Goal: Information Seeking & Learning: Learn about a topic

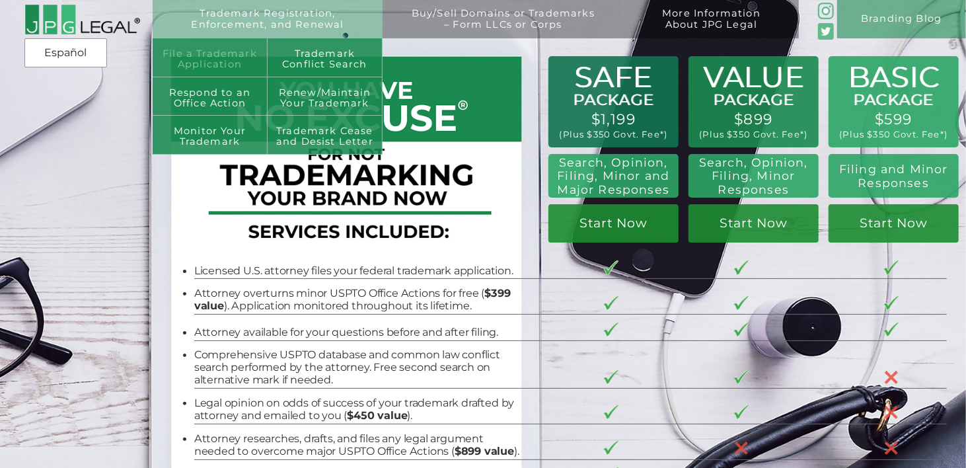
click at [242, 50] on link "File a Trademark Application" at bounding box center [210, 57] width 115 height 38
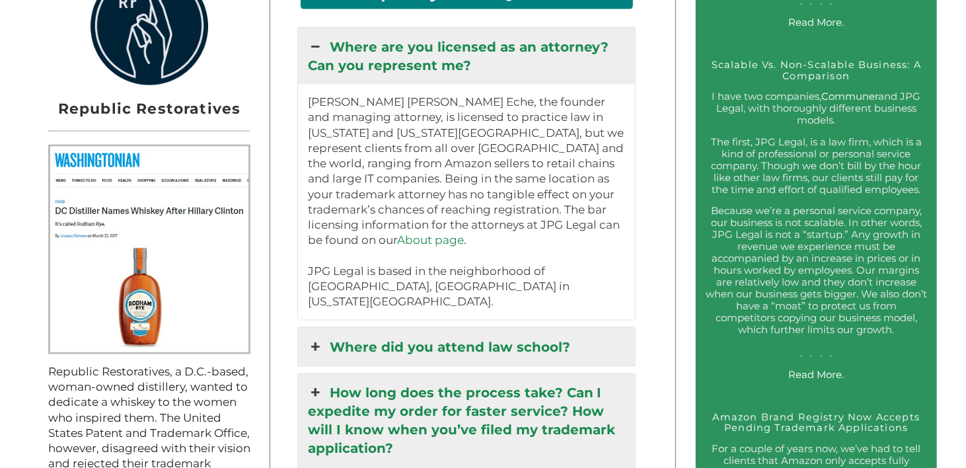
scroll to position [1233, 0]
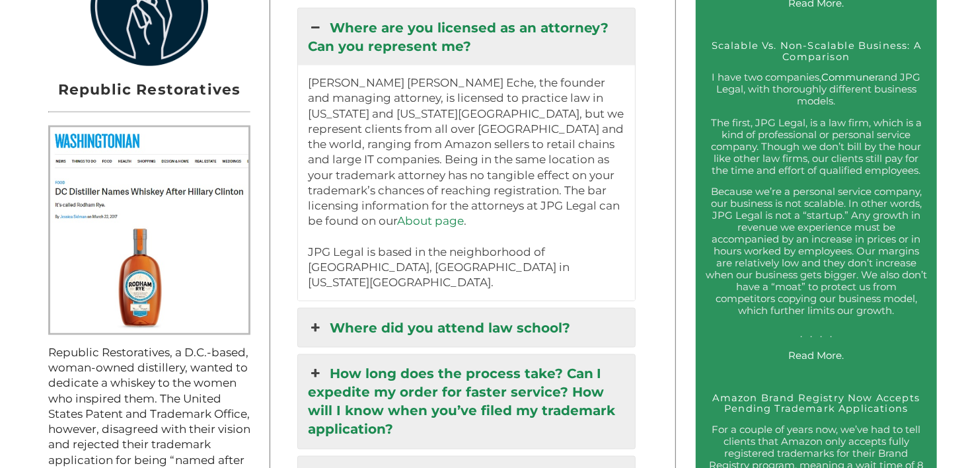
click at [382, 310] on link "Where did you attend law school?" at bounding box center [466, 328] width 337 height 38
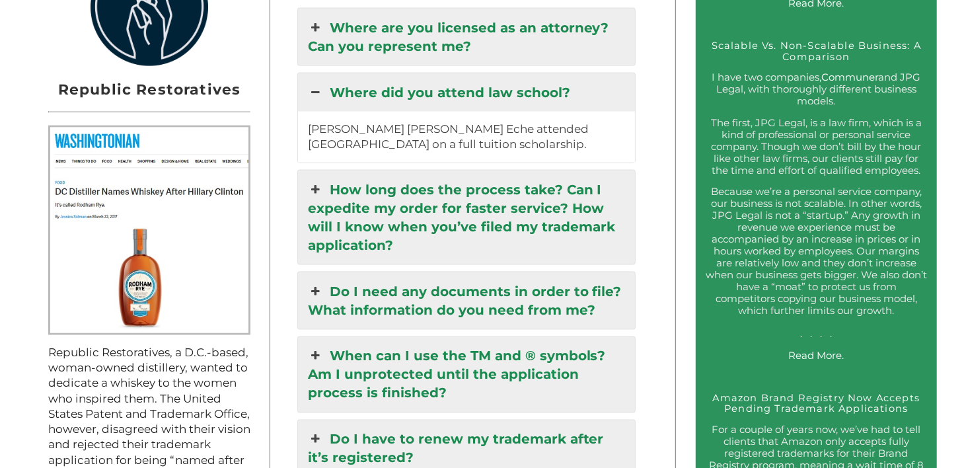
scroll to position [1299, 0]
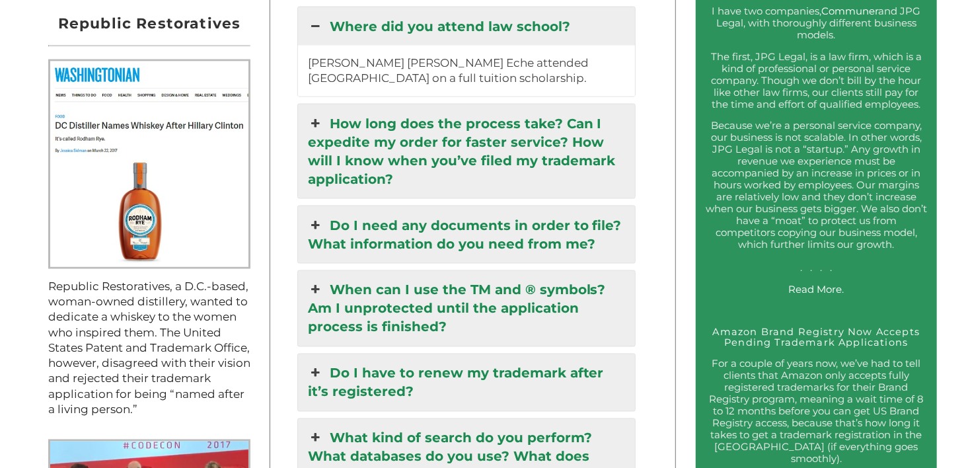
click at [459, 138] on link "How long does the process take? Can I expedite my order for faster service? How…" at bounding box center [466, 151] width 337 height 94
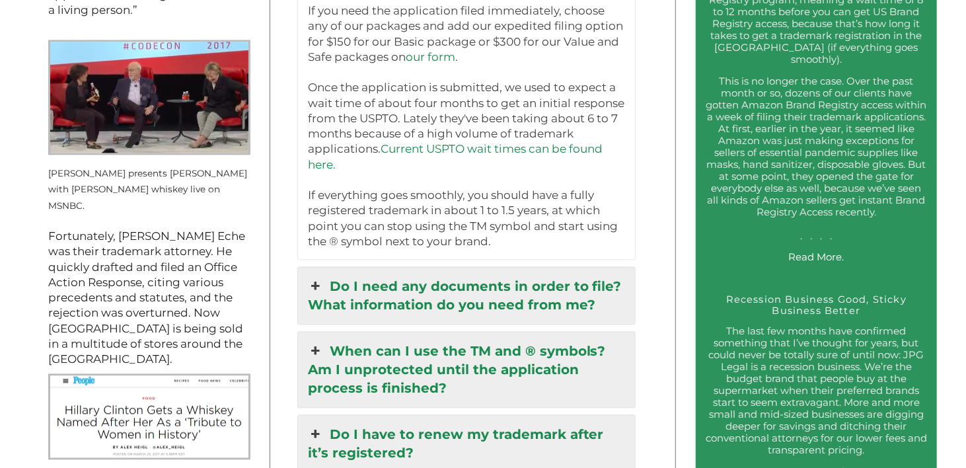
scroll to position [1762, 0]
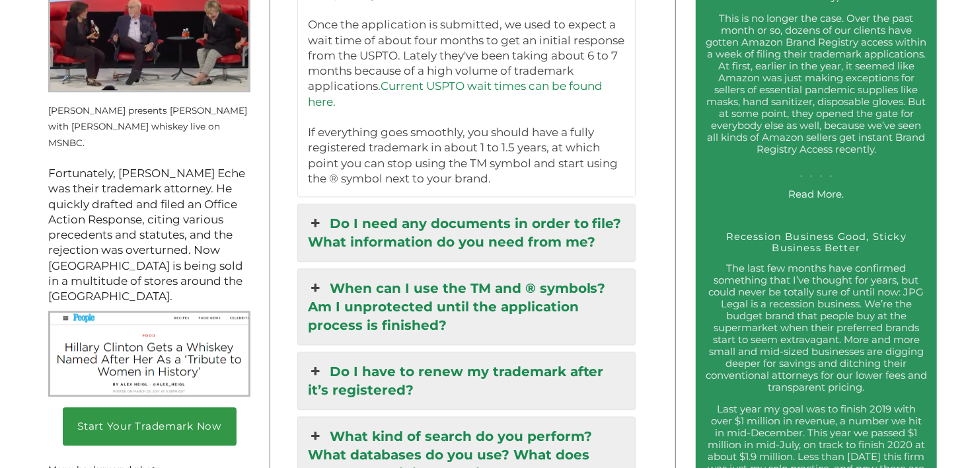
click at [464, 323] on link "When can I use the TM and ® symbols? Am I unprotected until the application pro…" at bounding box center [466, 306] width 337 height 75
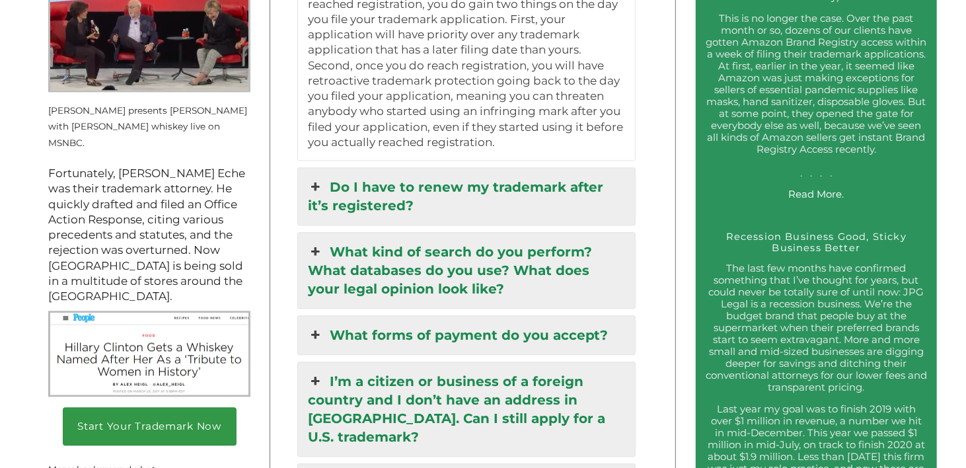
click at [467, 196] on link "Do I have to renew my trademark after it’s registered?" at bounding box center [466, 196] width 337 height 57
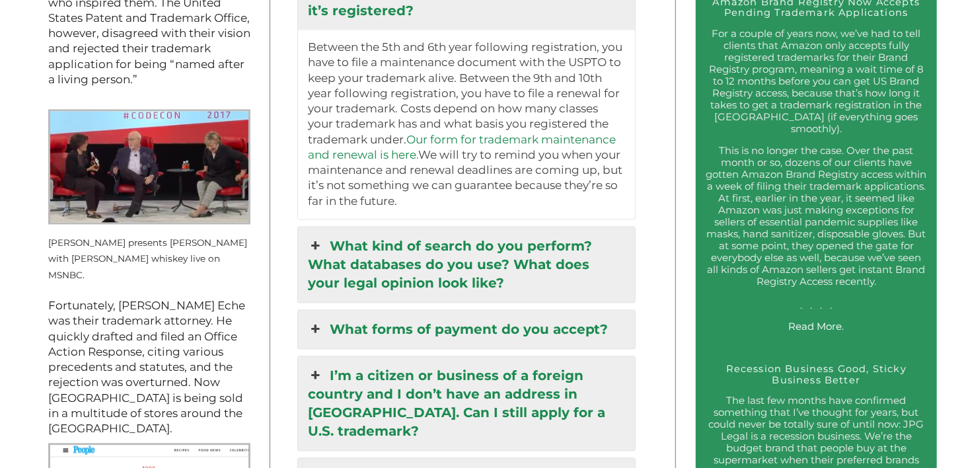
scroll to position [1695, 0]
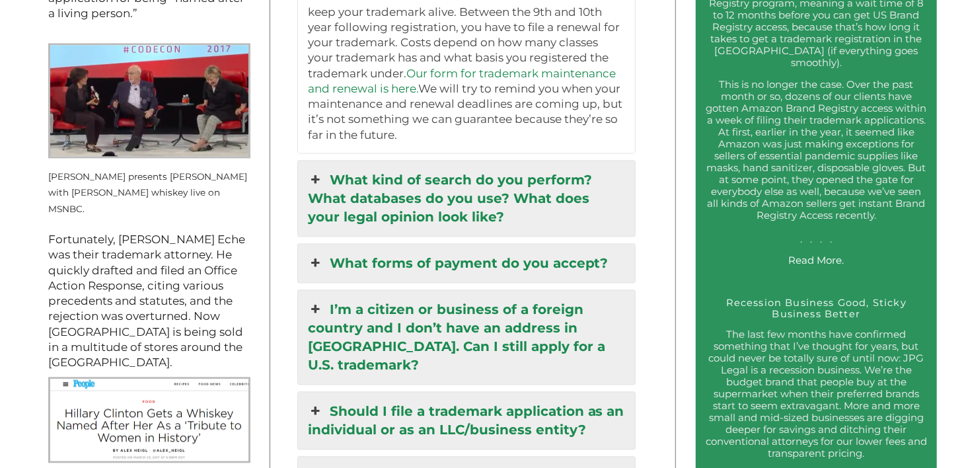
click at [467, 196] on link "What kind of search do you perform? What databases do you use? What does your l…" at bounding box center [466, 198] width 337 height 75
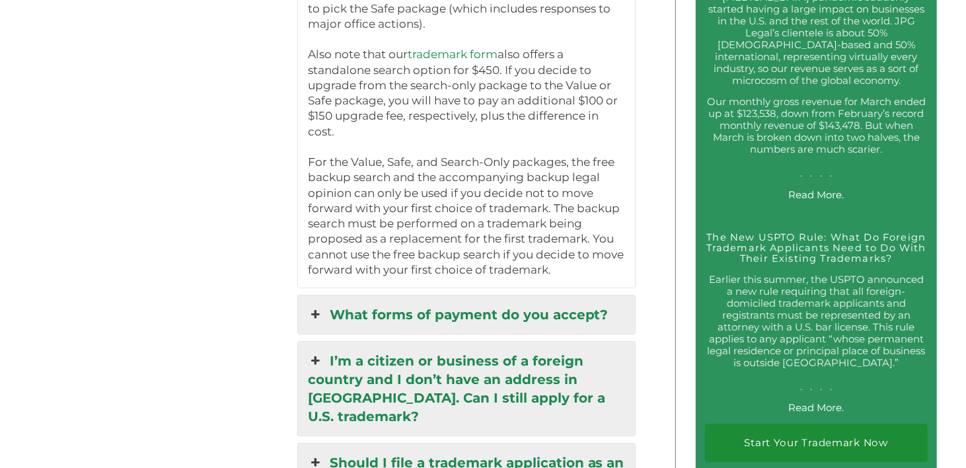
scroll to position [2488, 0]
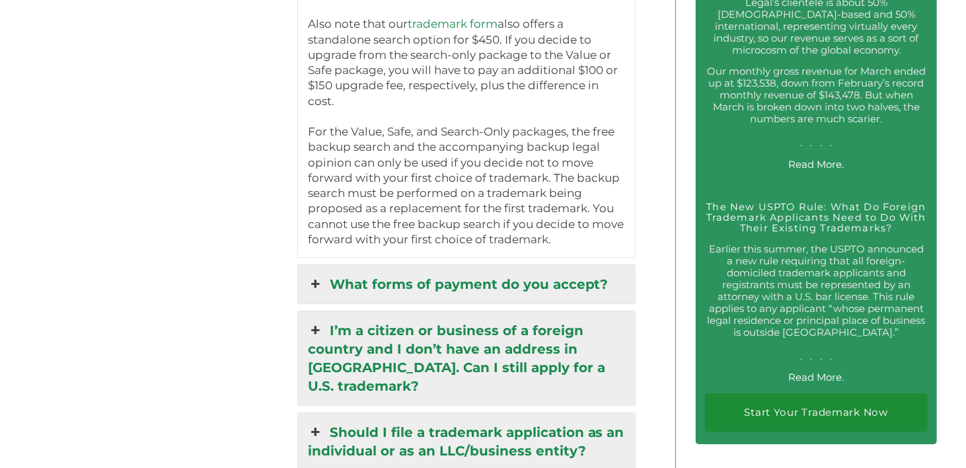
click at [529, 282] on link "What forms of payment do you accept?" at bounding box center [466, 284] width 337 height 38
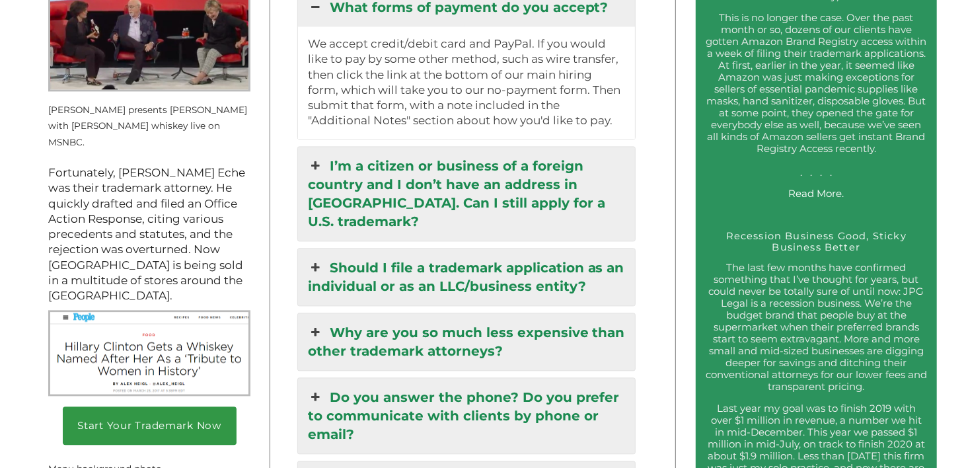
scroll to position [1828, 0]
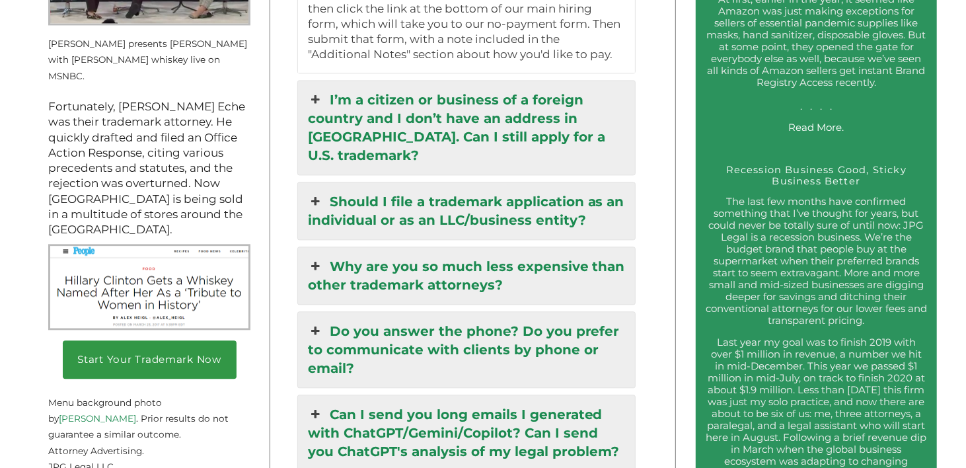
click at [445, 217] on link "Should I file a trademark application as an individual or as an LLC/business en…" at bounding box center [466, 210] width 337 height 57
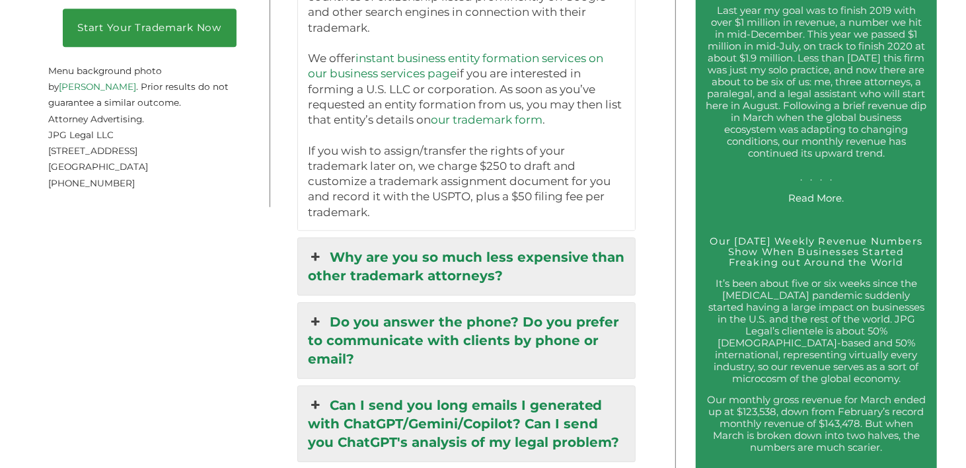
scroll to position [2225, 0]
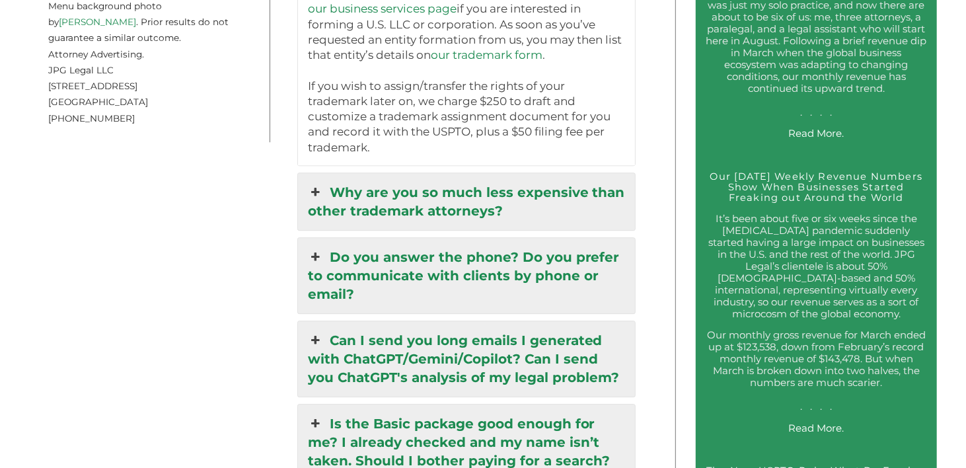
click at [451, 197] on link "Why are you so much less expensive than other trademark attorneys?" at bounding box center [466, 201] width 337 height 57
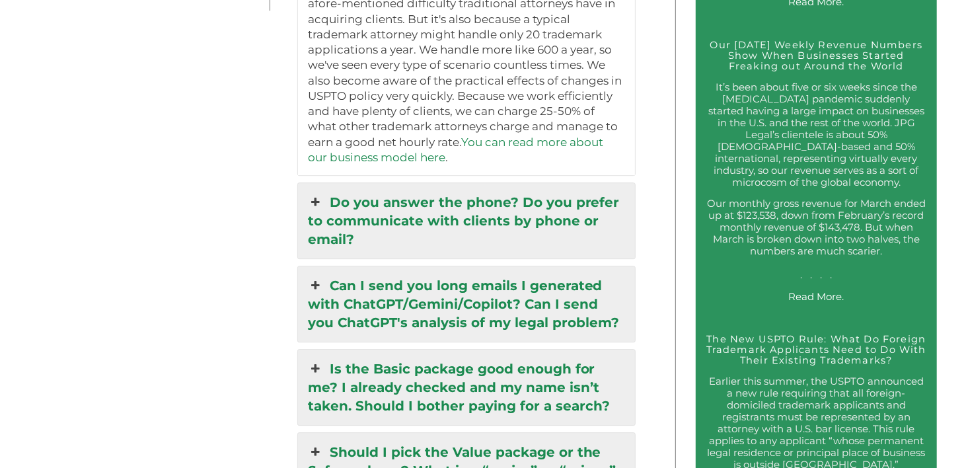
scroll to position [2357, 0]
click at [451, 233] on link "Do you answer the phone? Do you prefer to communicate with clients by phone or …" at bounding box center [466, 219] width 337 height 75
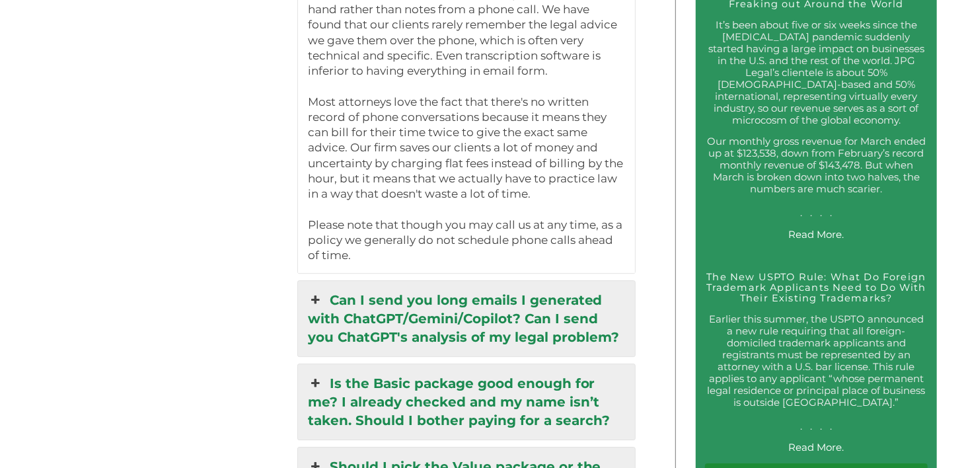
scroll to position [2423, 0]
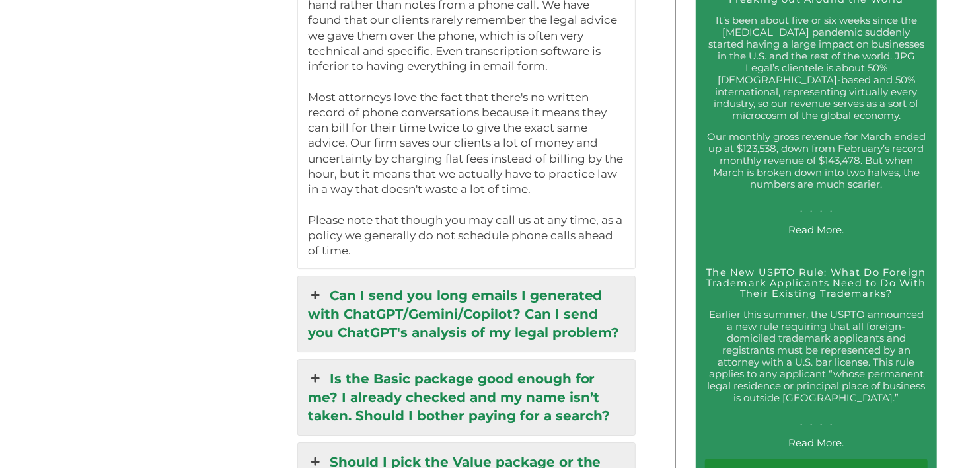
click at [470, 308] on link "Can I send you long emails I generated with ChatGPT/Gemini/Copilot? Can I send …" at bounding box center [466, 313] width 337 height 75
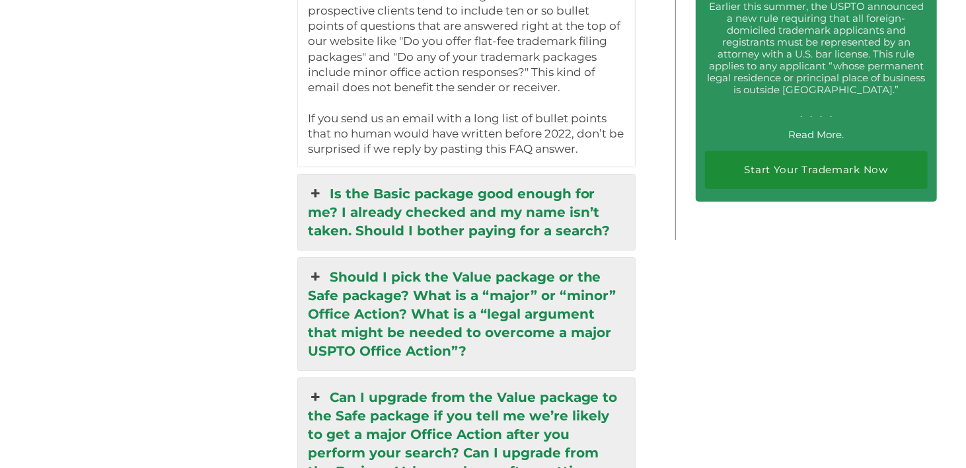
scroll to position [2753, 0]
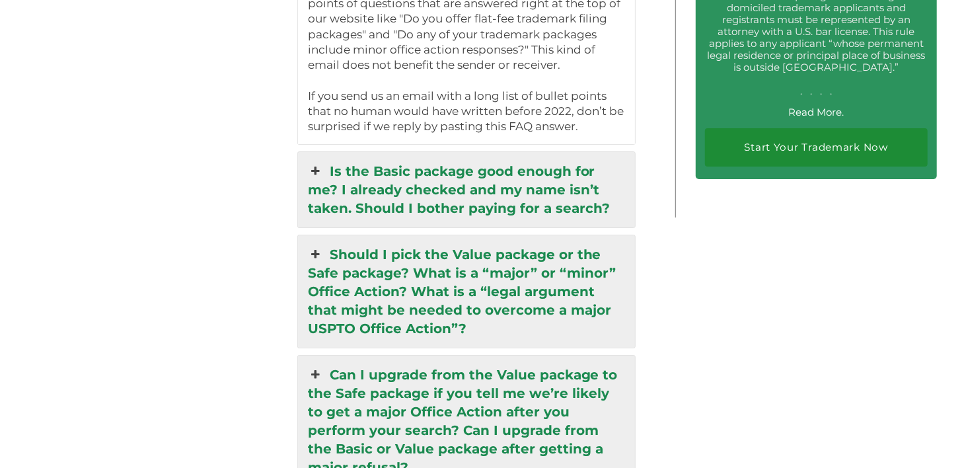
click at [487, 190] on link "Is the Basic package good enough for me? I already checked and my name isn’t ta…" at bounding box center [466, 189] width 337 height 75
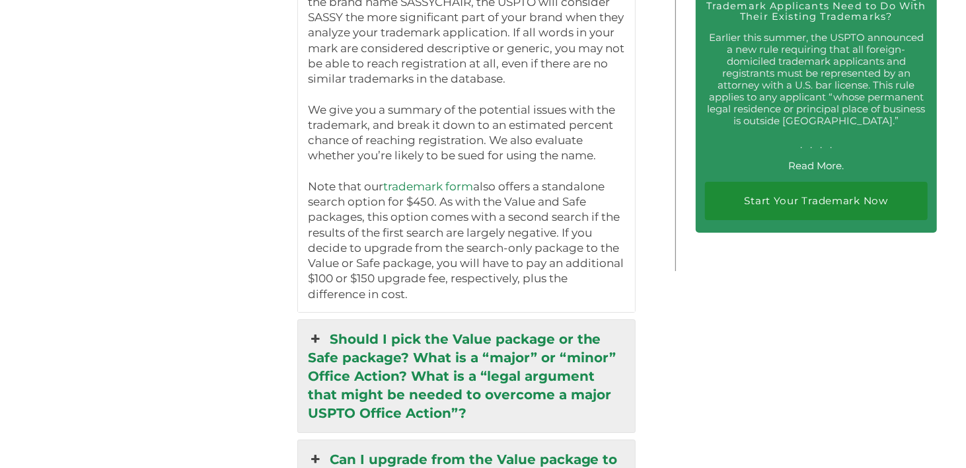
scroll to position [2819, 0]
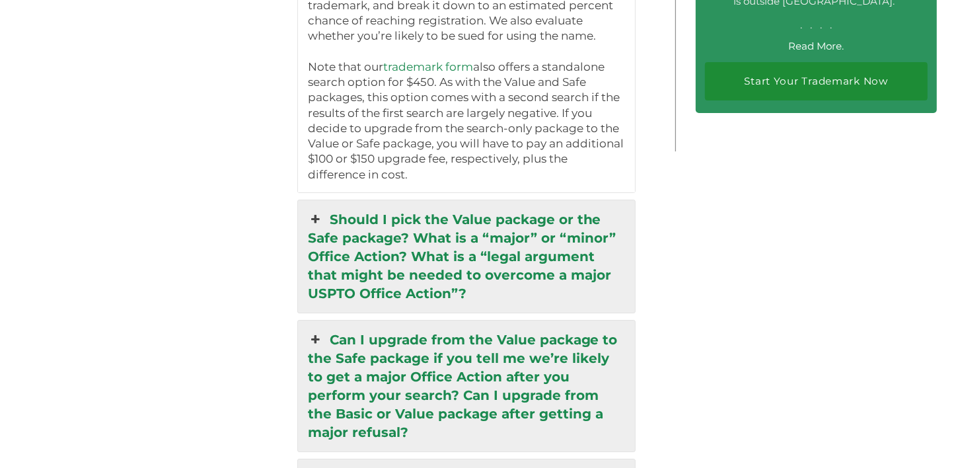
click at [457, 240] on link "Should I pick the Value package or the Safe package? What is a “major” or “mino…" at bounding box center [466, 256] width 337 height 112
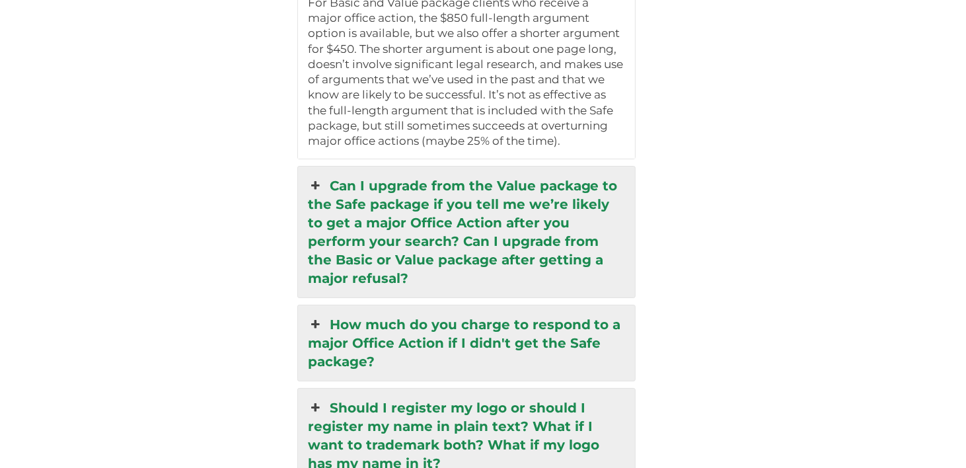
scroll to position [3076, 0]
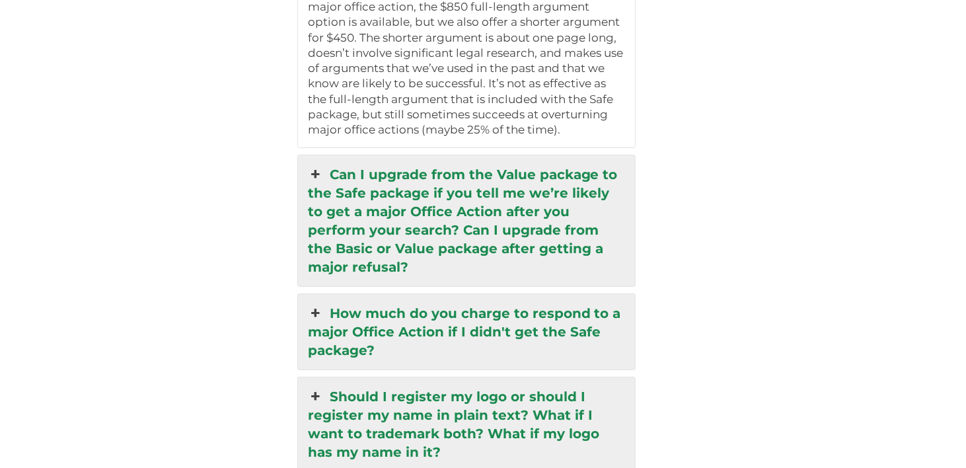
click at [479, 214] on link "Can I upgrade from the Value package to the Safe package if you tell me we’re l…" at bounding box center [466, 220] width 337 height 131
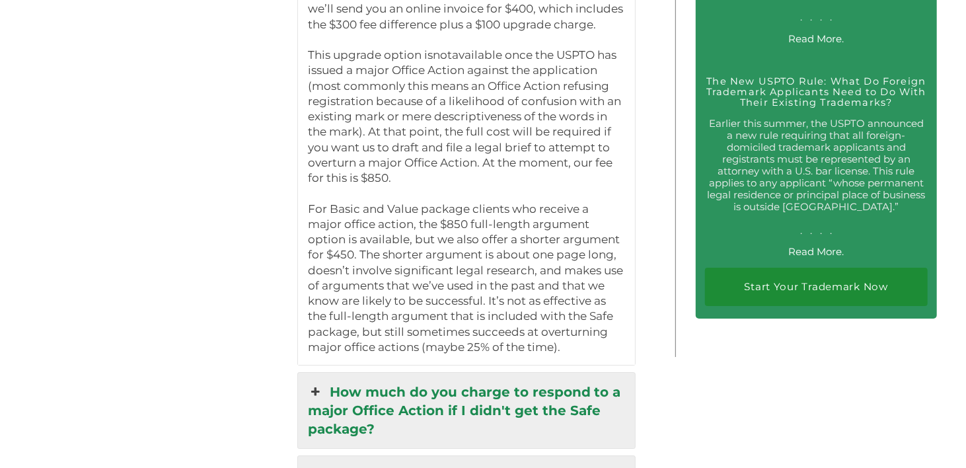
scroll to position [2680, 0]
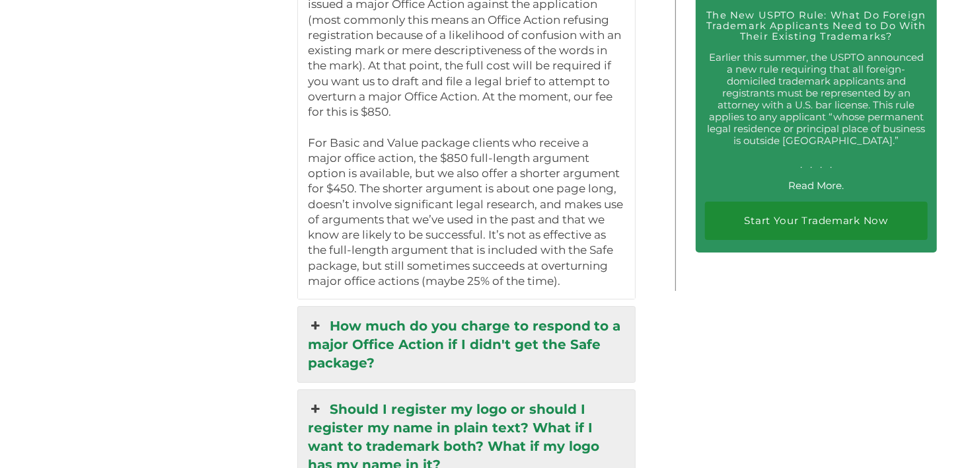
click at [552, 339] on link "How much do you charge to respond to a major Office Action if I didn't get the …" at bounding box center [466, 344] width 337 height 75
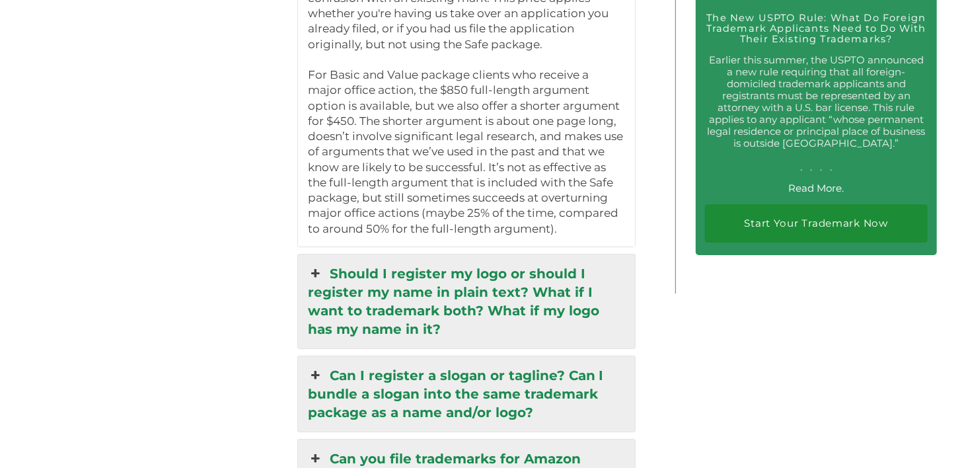
scroll to position [2746, 0]
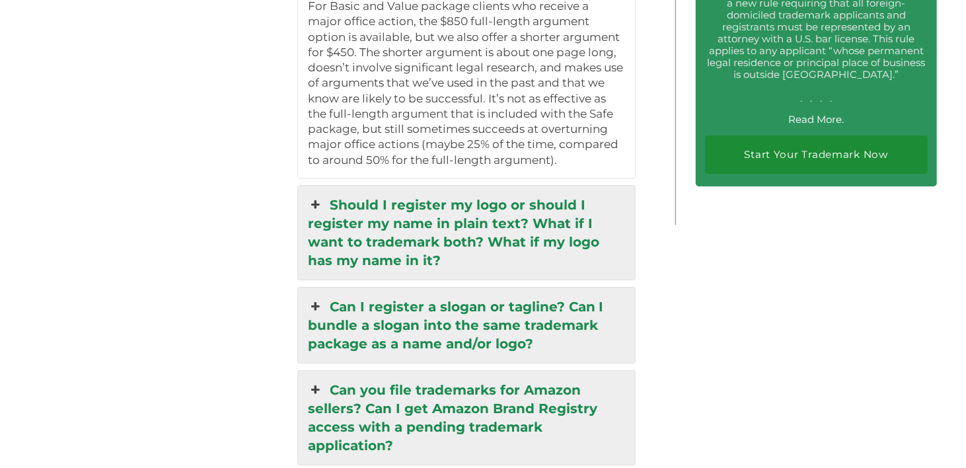
click at [463, 215] on link "Should I register my logo or should I register my name in plain text? What if I…" at bounding box center [466, 233] width 337 height 94
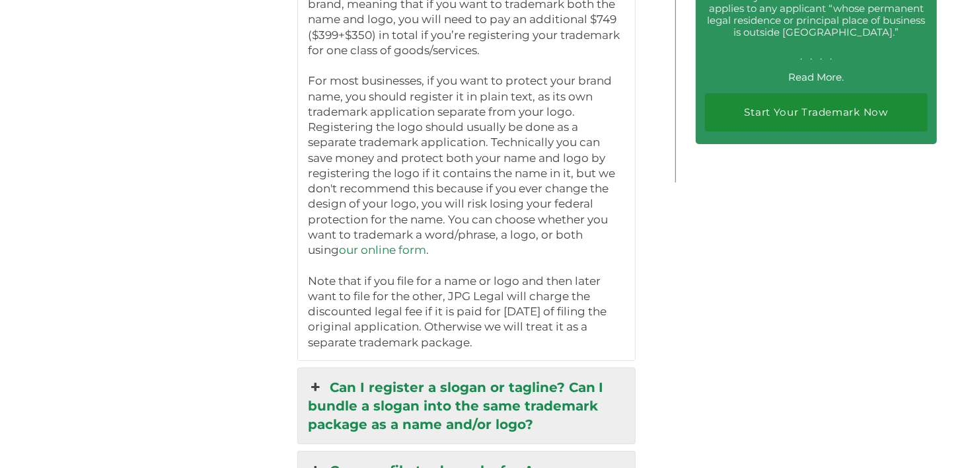
scroll to position [2868, 0]
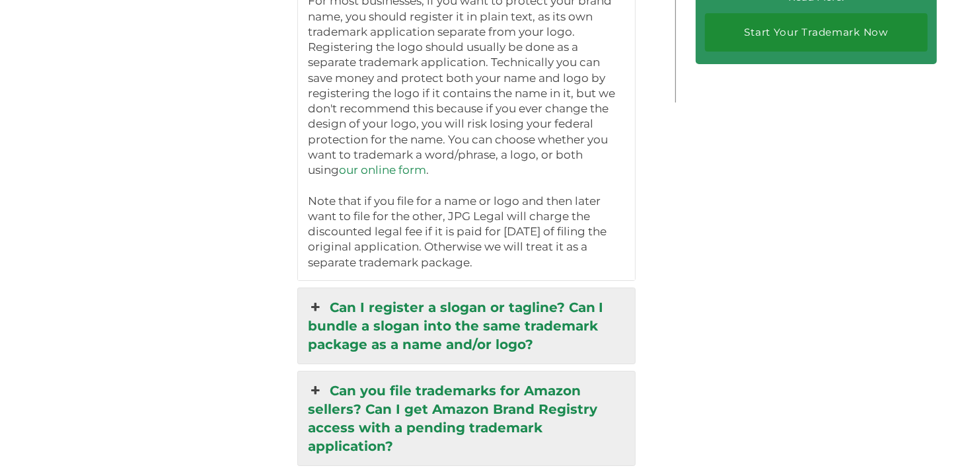
click at [389, 324] on link "Can I register a slogan or tagline? Can I bundle a slogan into the same tradema…" at bounding box center [466, 325] width 337 height 75
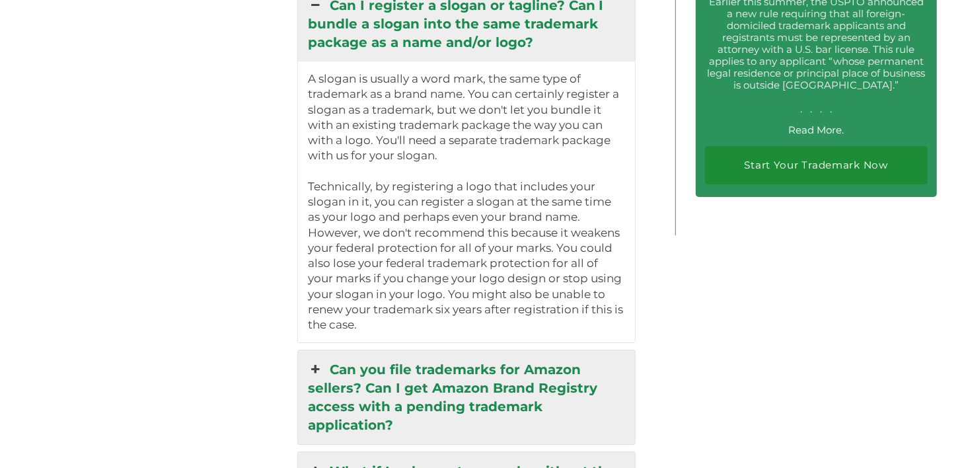
scroll to position [2736, 0]
click at [485, 354] on link "Can you file trademarks for Amazon sellers? Can I get Amazon Brand Registry acc…" at bounding box center [466, 397] width 337 height 94
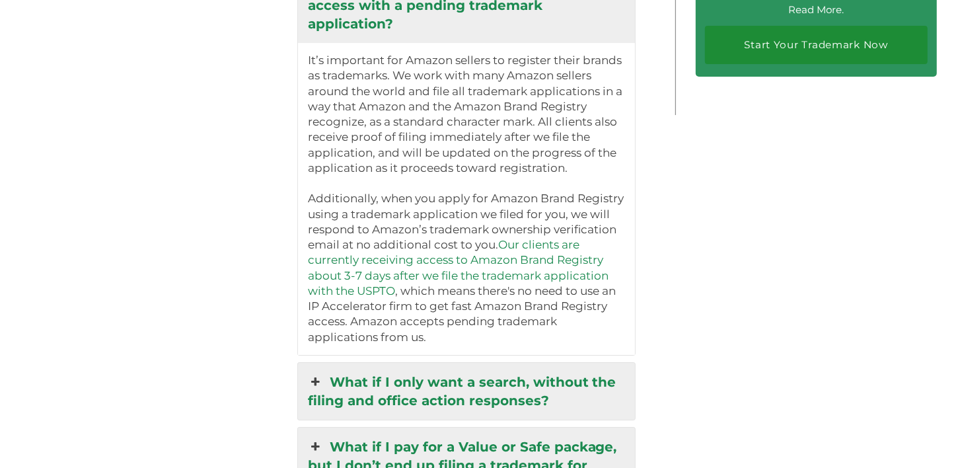
scroll to position [2868, 0]
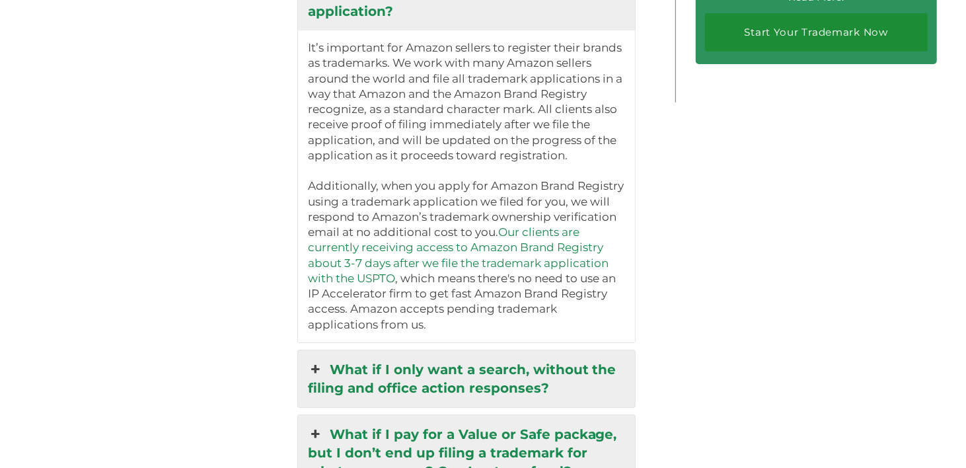
click at [457, 350] on link "What if I only want a search, without the filing and office action responses?" at bounding box center [466, 378] width 337 height 57
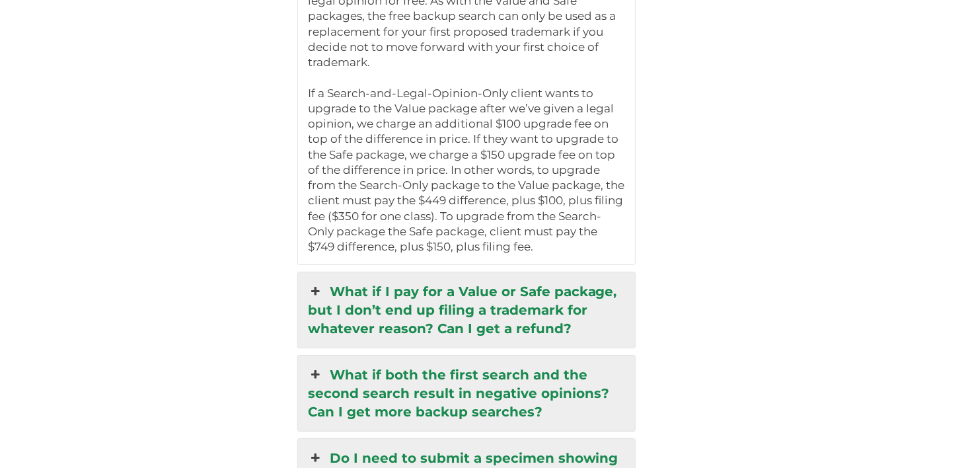
scroll to position [3066, 0]
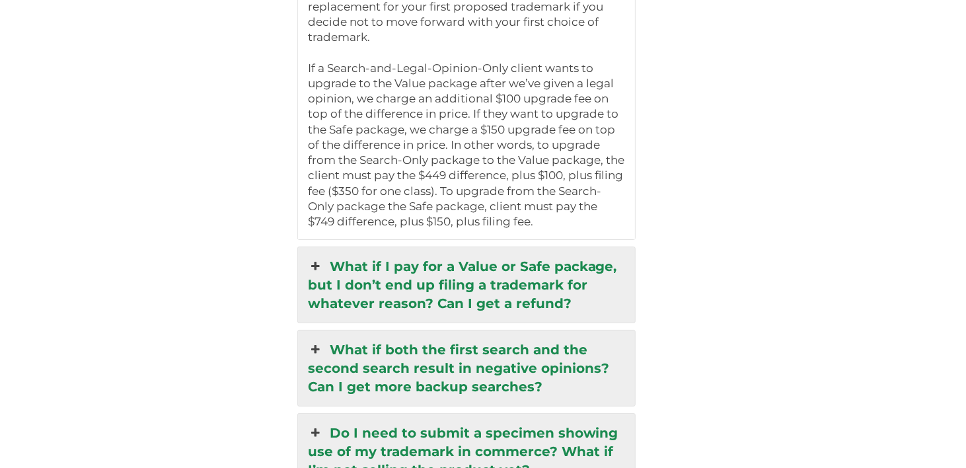
click at [414, 256] on link "What if I pay for a Value or Safe package, but I don’t end up filing a trademar…" at bounding box center [466, 284] width 337 height 75
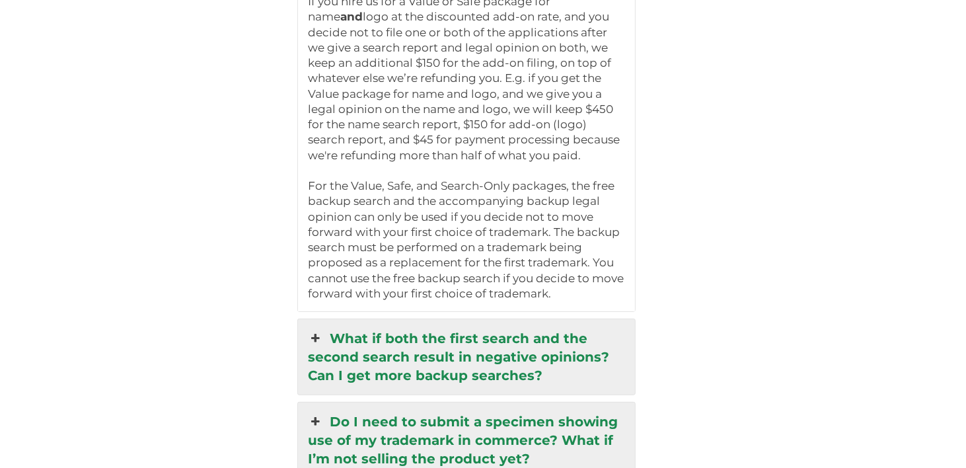
scroll to position [3331, 0]
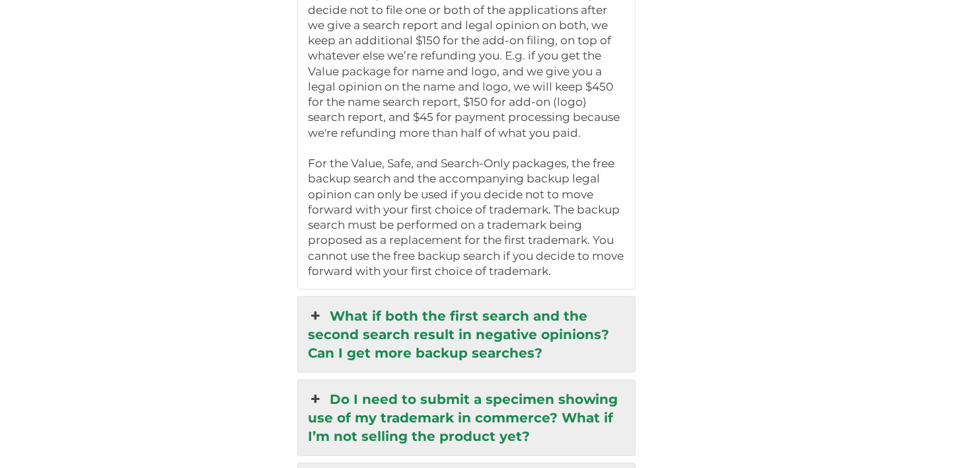
click at [474, 315] on link "What if both the first search and the second search result in negative opinions…" at bounding box center [466, 334] width 337 height 75
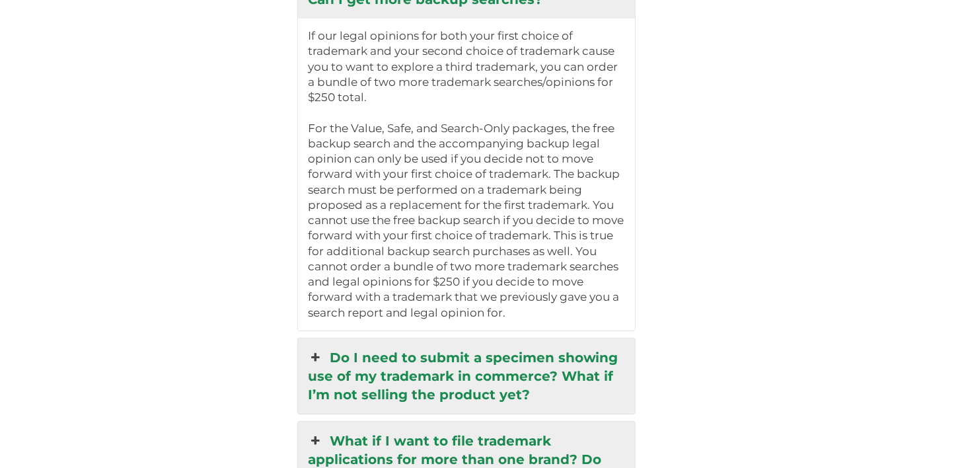
scroll to position [3133, 0]
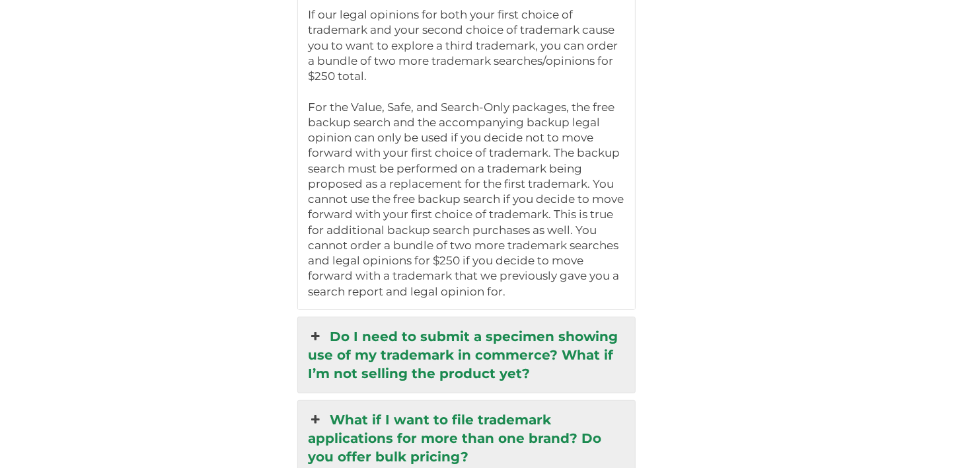
click at [447, 317] on link "Do I need to submit a specimen showing use of my trademark in commerce? What if…" at bounding box center [466, 354] width 337 height 75
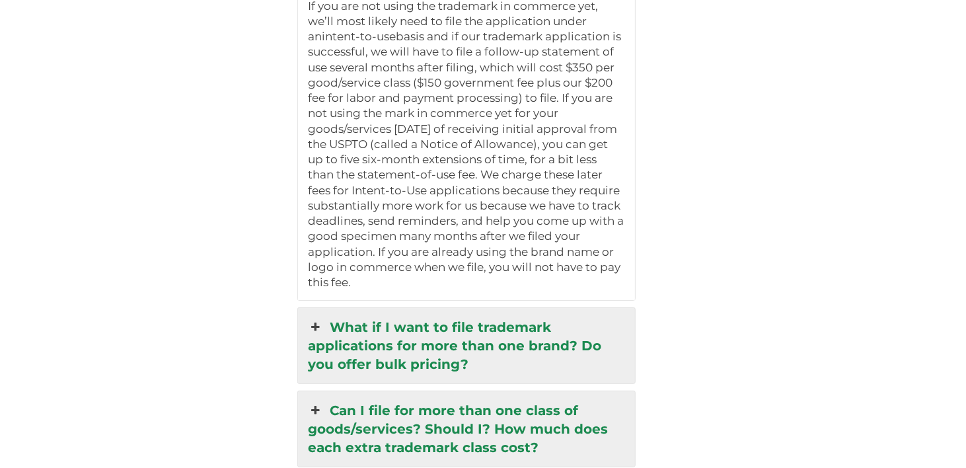
scroll to position [3331, 0]
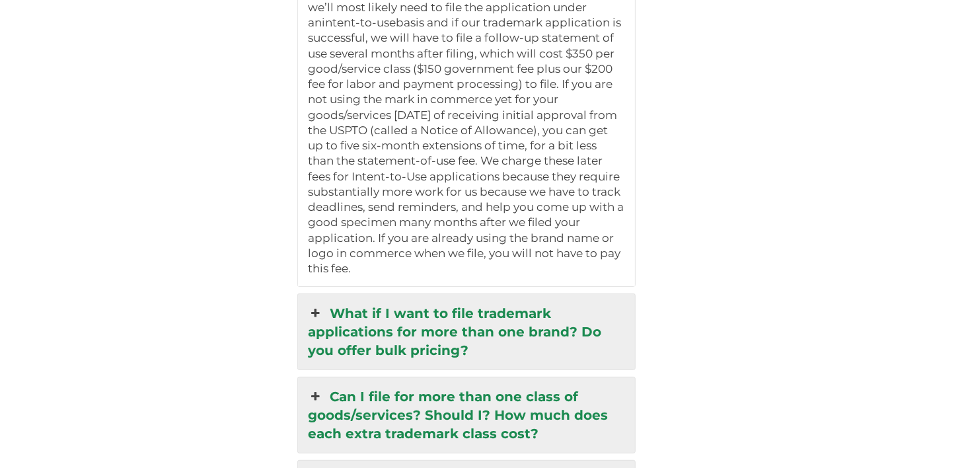
click at [366, 294] on link "What if I want to file trademark applications for more than one brand? Do you o…" at bounding box center [466, 331] width 337 height 75
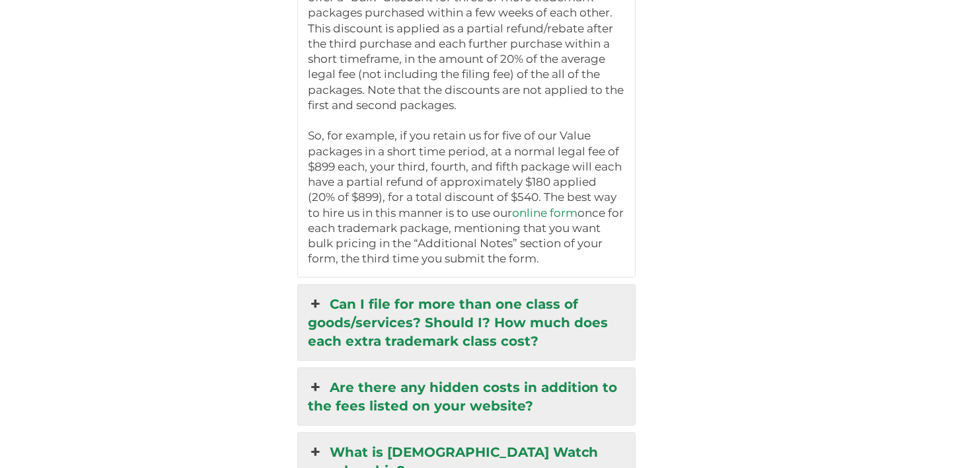
scroll to position [3397, 0]
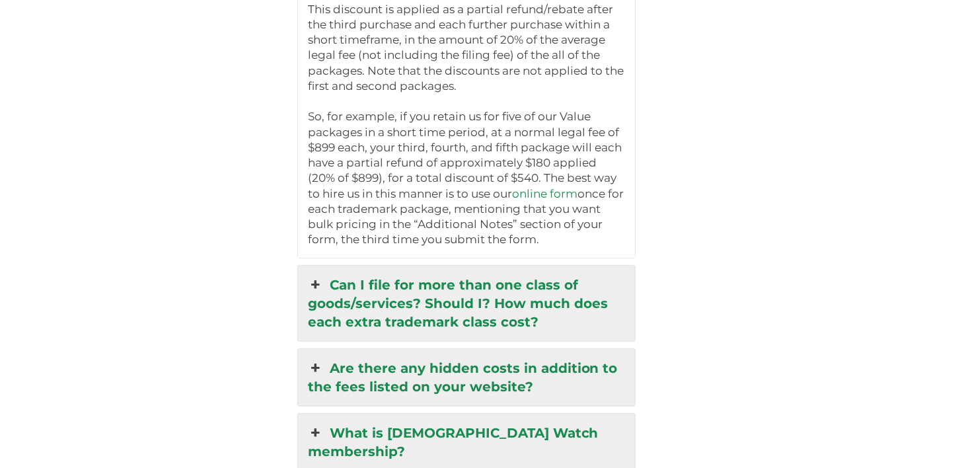
click at [495, 268] on link "Can I file for more than one class of goods/services? Should I? How much does e…" at bounding box center [466, 303] width 337 height 75
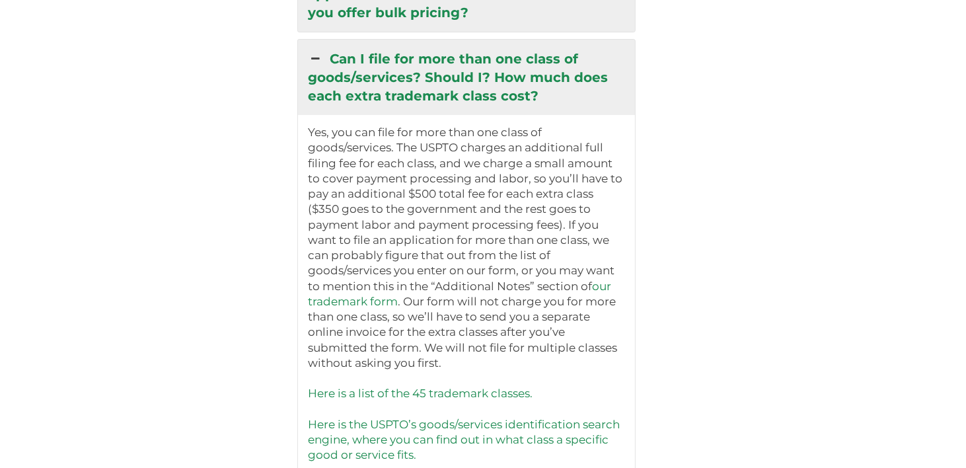
scroll to position [3331, 0]
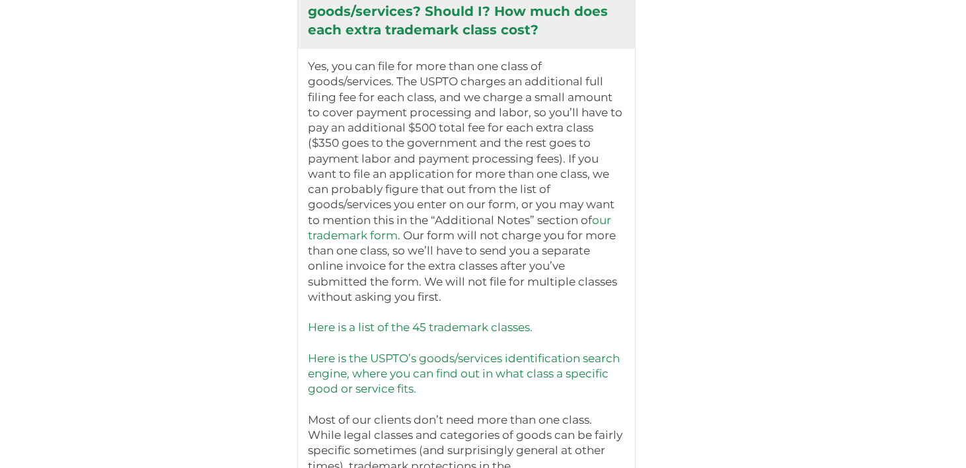
click at [445, 320] on link "Here is a list of the 45 trademark classes." at bounding box center [420, 326] width 225 height 13
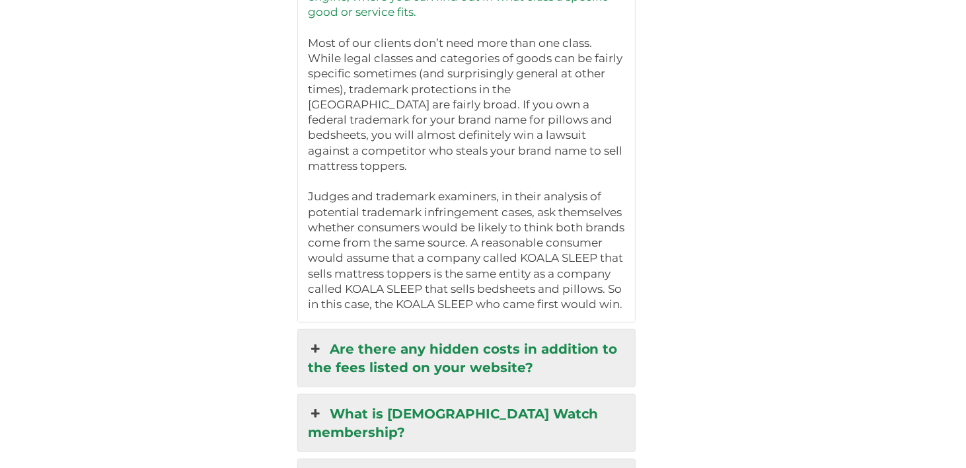
scroll to position [3727, 0]
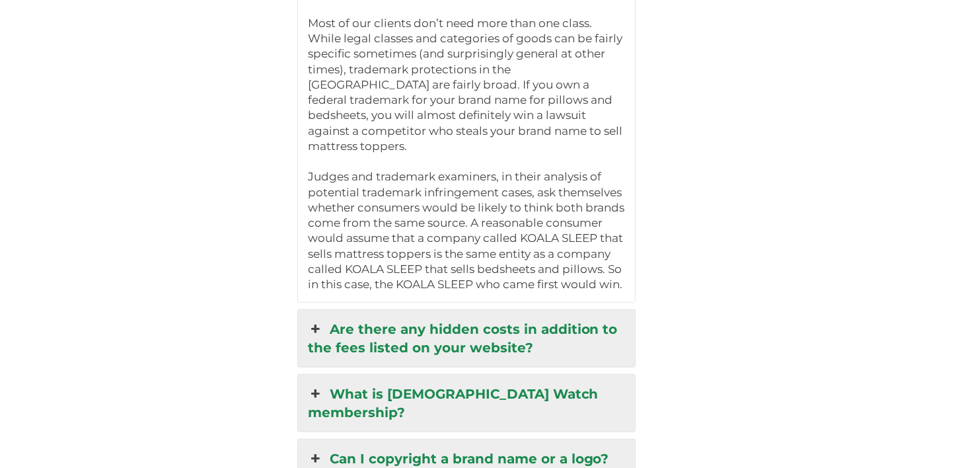
click at [469, 310] on link "Are there any hidden costs in addition to the fees listed on your website?" at bounding box center [466, 338] width 337 height 57
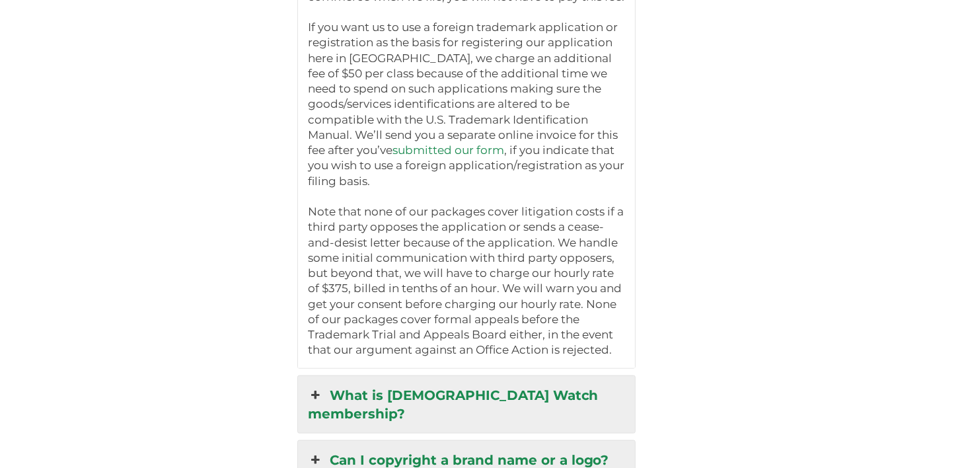
scroll to position [4058, 0]
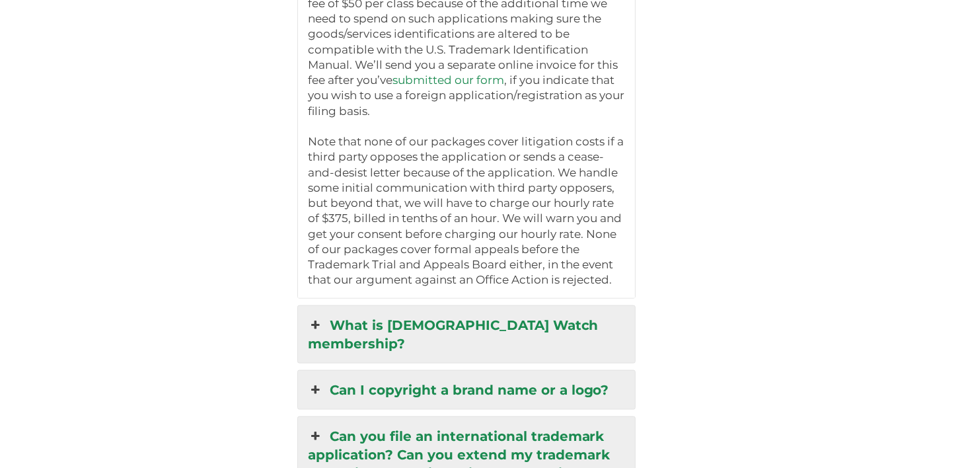
click at [506, 306] on link "What is [DEMOGRAPHIC_DATA] Watch membership?" at bounding box center [466, 334] width 337 height 57
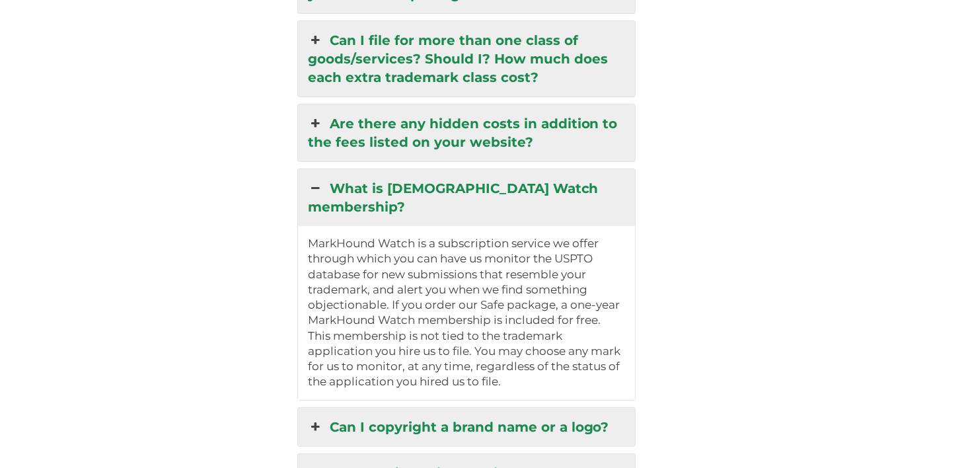
scroll to position [3349, 0]
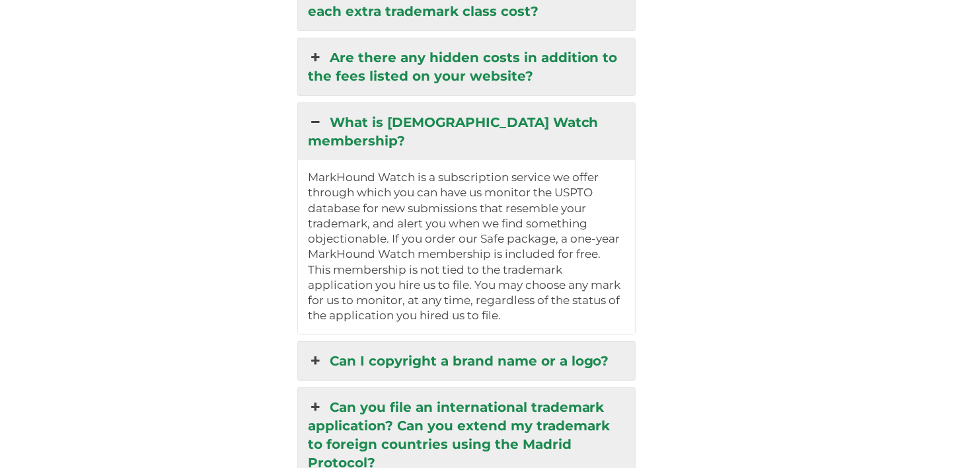
click at [479, 342] on link "Can I copyright a brand name or a logo?" at bounding box center [466, 361] width 337 height 38
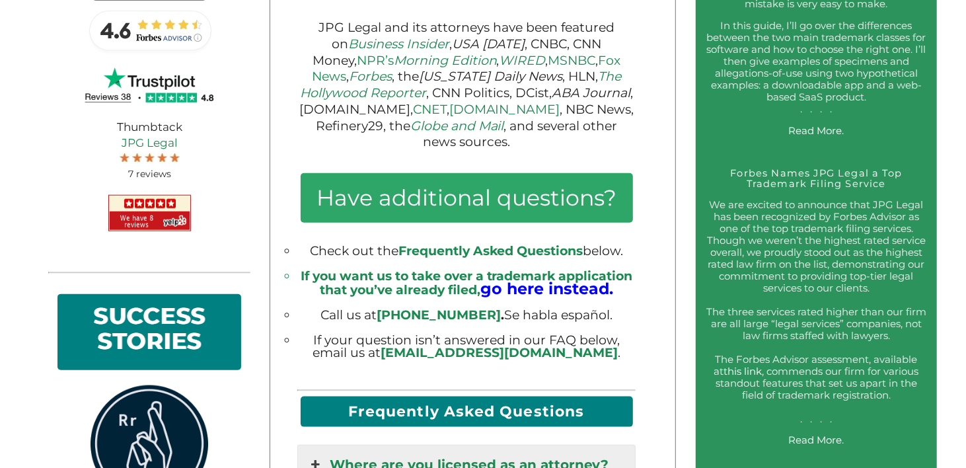
scroll to position [0, 0]
